Goal: Task Accomplishment & Management: Manage account settings

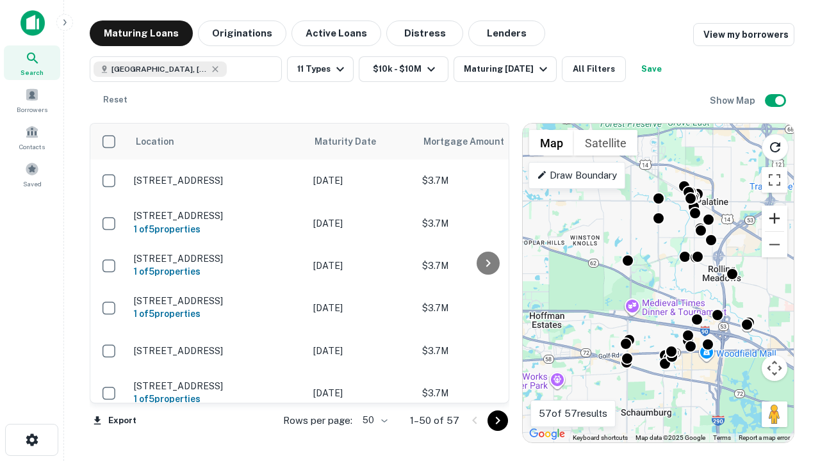
click at [774, 218] on button "Zoom in" at bounding box center [775, 219] width 26 height 26
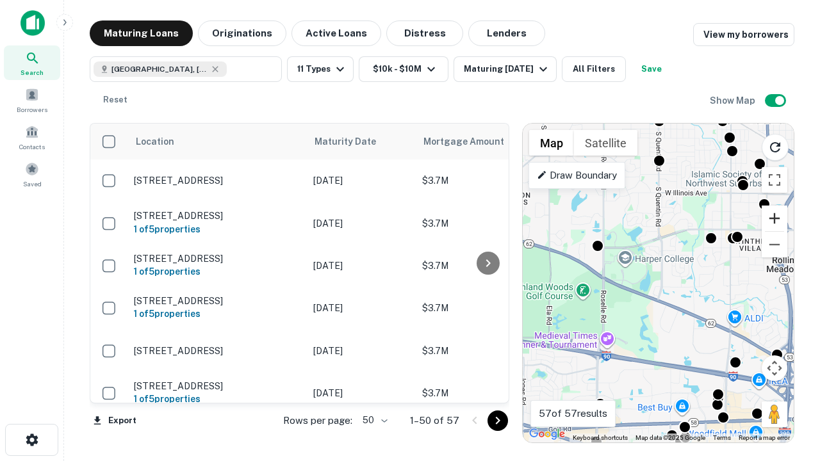
click at [774, 218] on button "Zoom in" at bounding box center [775, 219] width 26 height 26
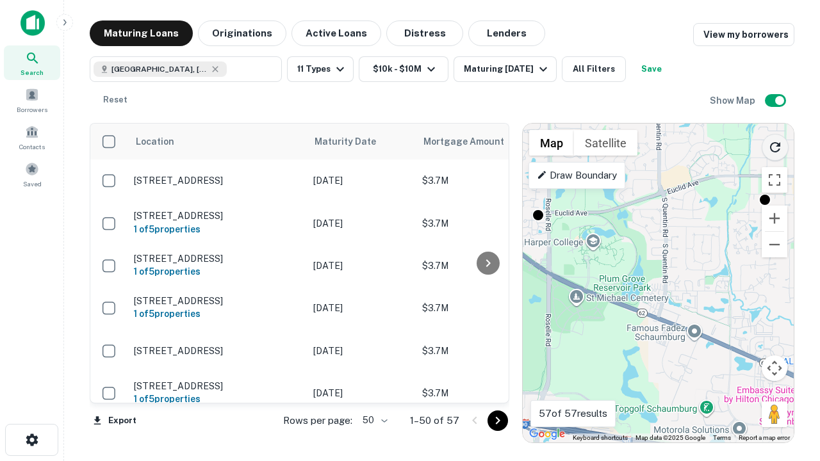
click at [775, 145] on icon "Reload search area" at bounding box center [774, 147] width 15 height 15
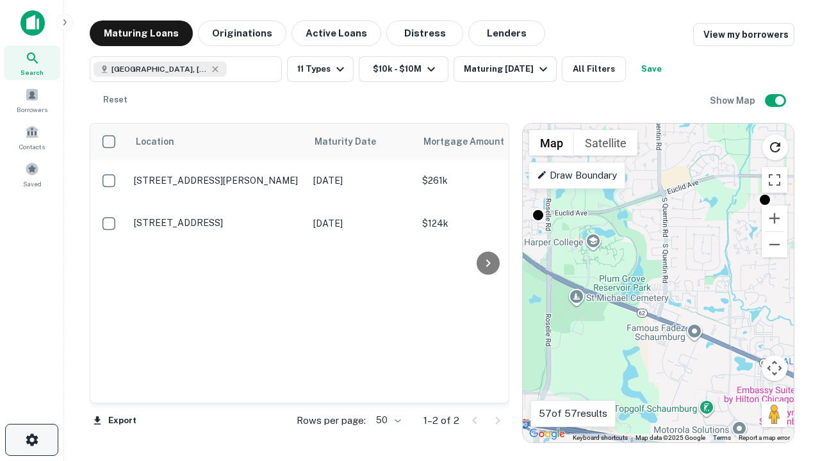
click at [31, 440] on icon "button" at bounding box center [31, 439] width 15 height 15
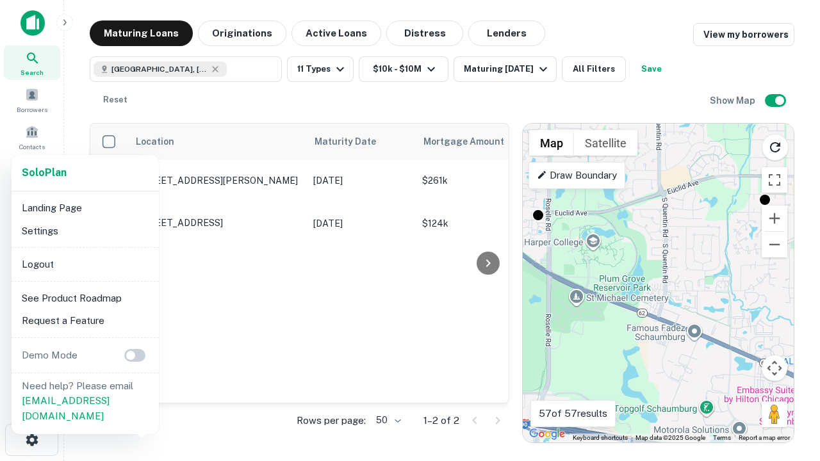
click at [85, 264] on li "Logout" at bounding box center [85, 264] width 137 height 23
